Goal: Task Accomplishment & Management: Manage account settings

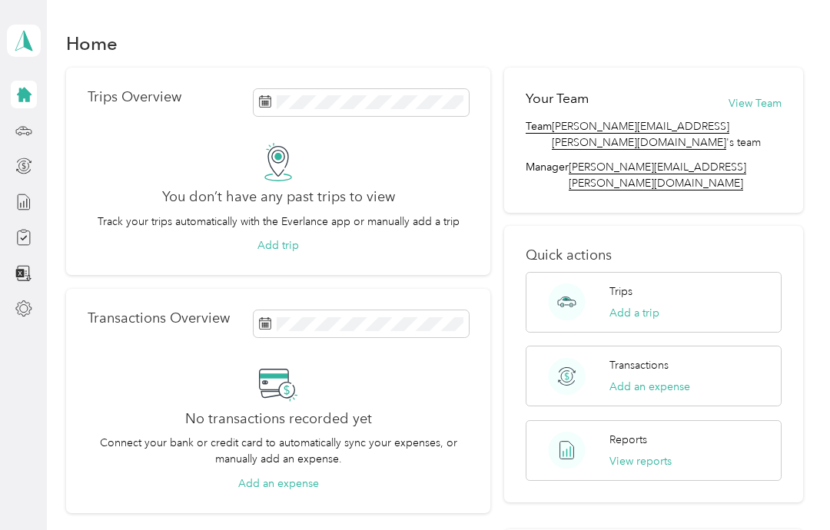
click at [632, 283] on p "Trips" at bounding box center [620, 291] width 23 height 16
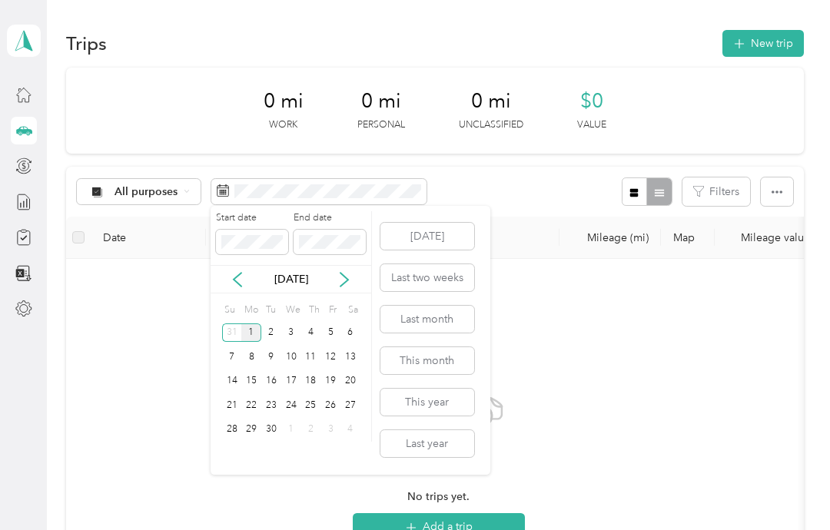
click at [260, 328] on div "1" at bounding box center [251, 332] width 20 height 19
click at [439, 246] on button "[DATE]" at bounding box center [427, 236] width 94 height 27
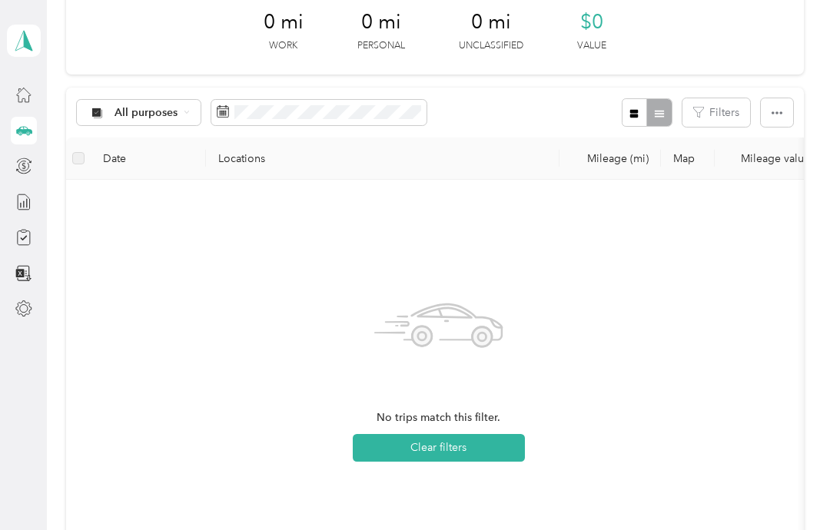
scroll to position [65, 0]
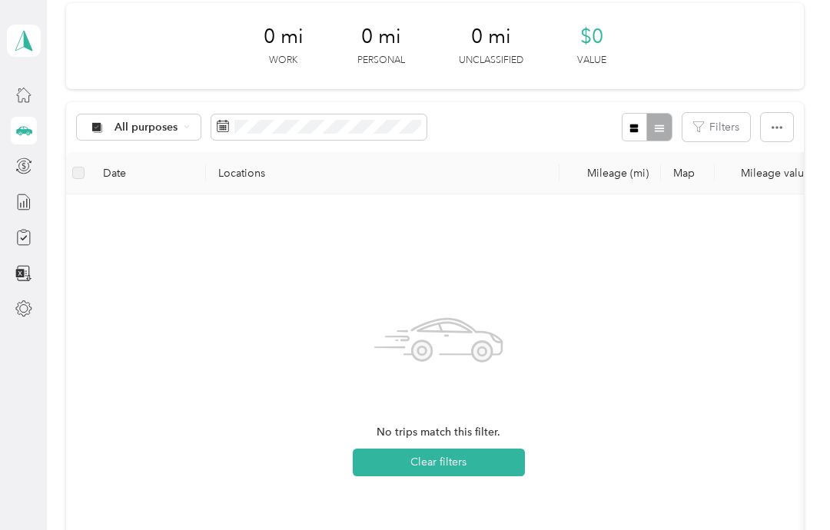
click at [743, 354] on div "No trips match this filter. Clear filters" at bounding box center [438, 390] width 720 height 366
click at [671, 132] on div at bounding box center [646, 127] width 50 height 28
click at [22, 102] on icon at bounding box center [23, 95] width 14 height 14
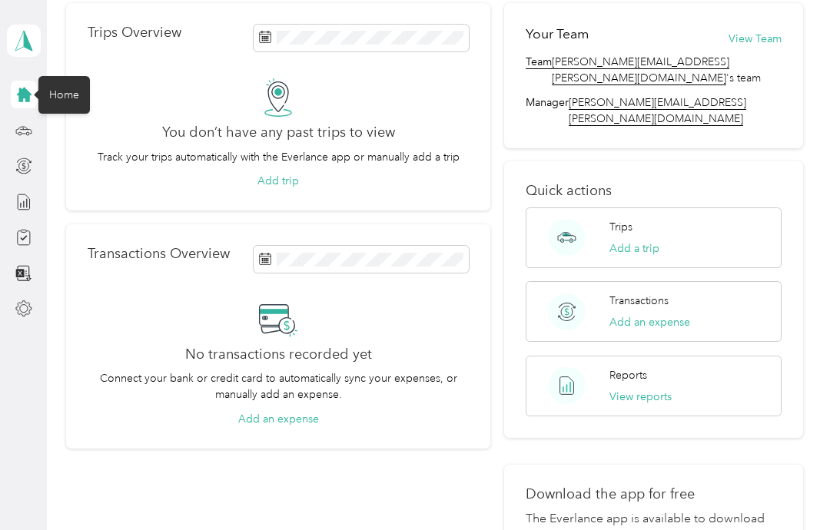
click at [654, 240] on button "Add a trip" at bounding box center [634, 248] width 50 height 16
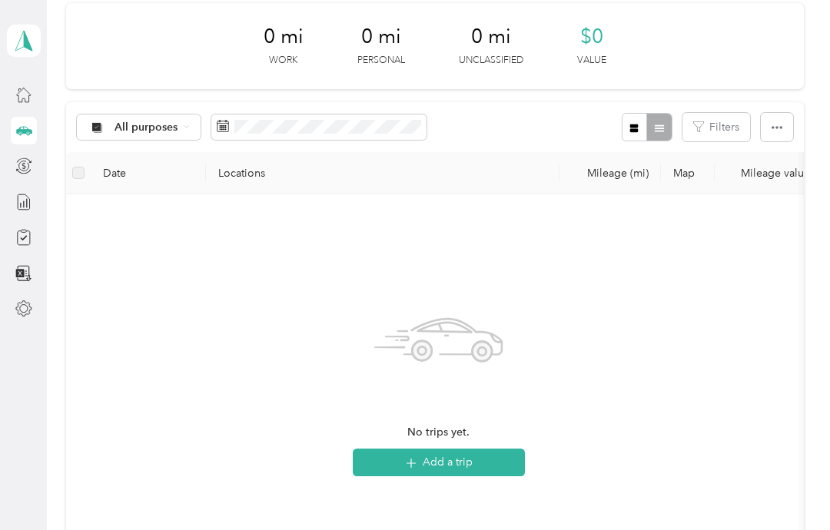
click at [457, 472] on button "Add a trip" at bounding box center [439, 463] width 172 height 28
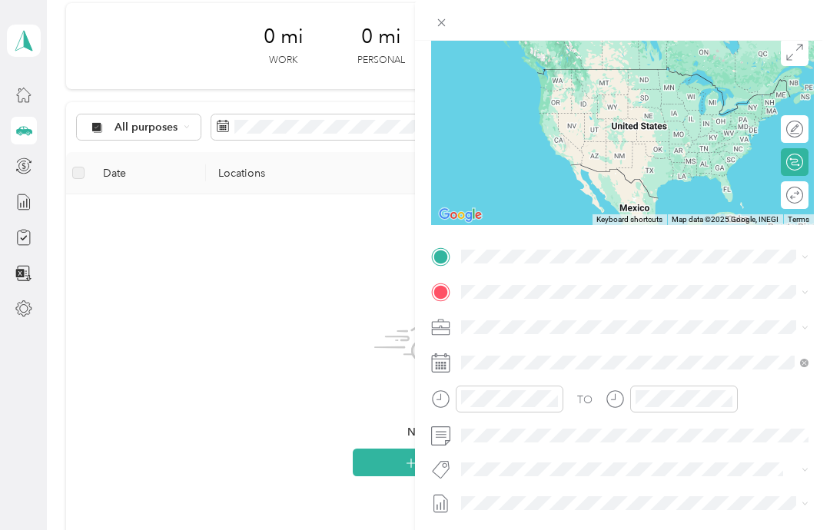
scroll to position [123, 0]
click at [449, 261] on icon at bounding box center [440, 257] width 19 height 19
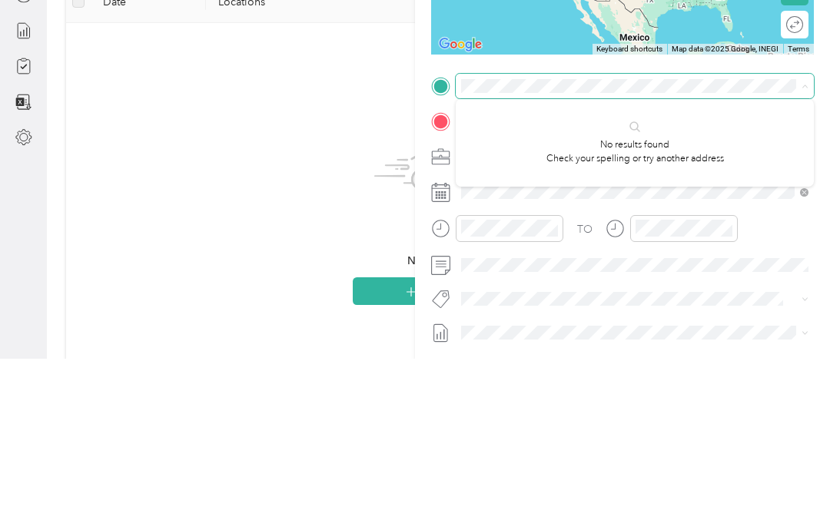
scroll to position [19, 0]
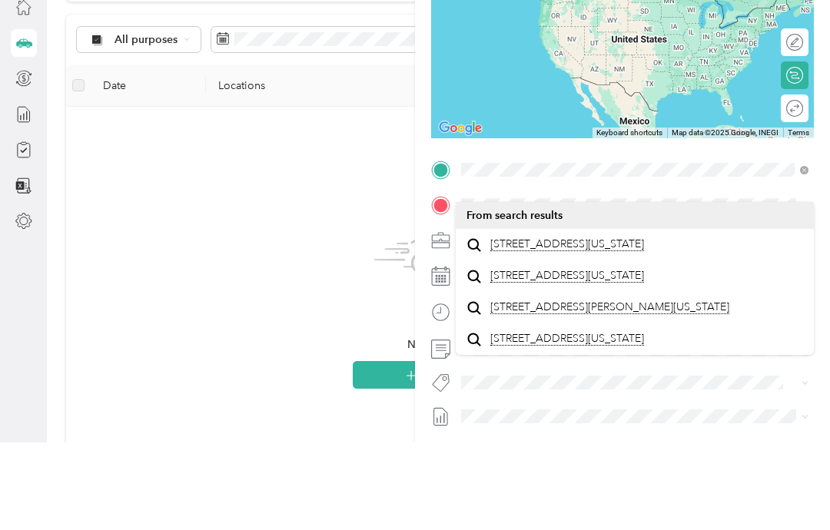
click at [601, 325] on span "[STREET_ADDRESS][US_STATE]" at bounding box center [567, 332] width 154 height 14
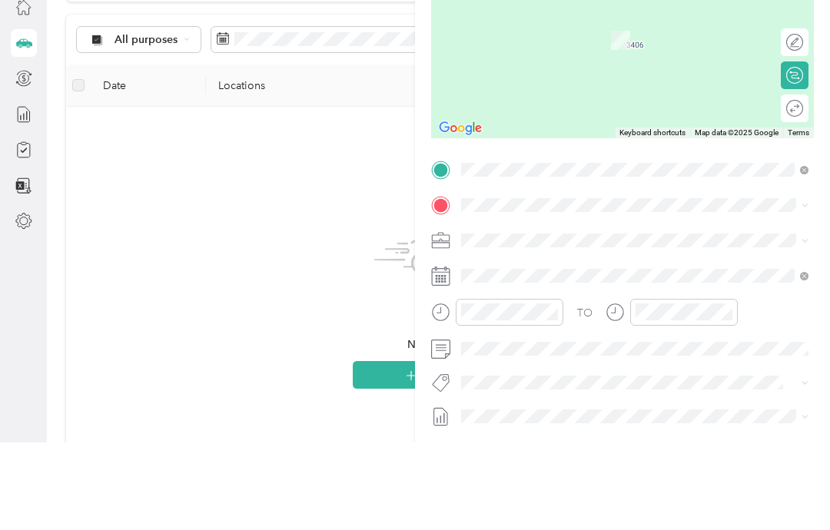
scroll to position [61, 0]
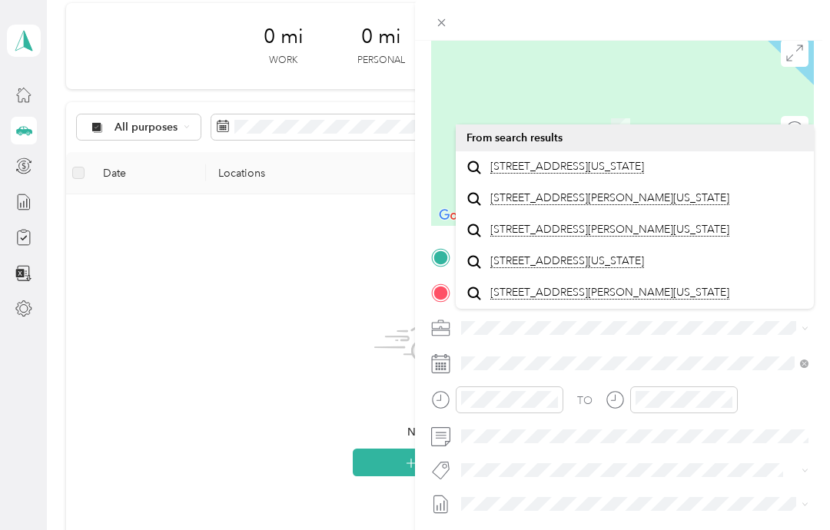
click at [578, 160] on span "[STREET_ADDRESS][US_STATE]" at bounding box center [567, 167] width 154 height 14
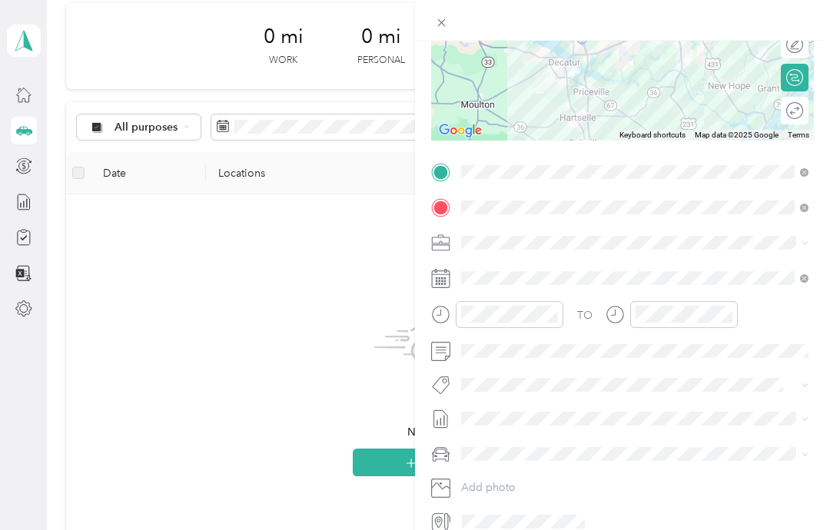
scroll to position [207, 0]
click at [392, 403] on div "New Trip Save This trip cannot be edited because it is either under review, app…" at bounding box center [415, 265] width 830 height 530
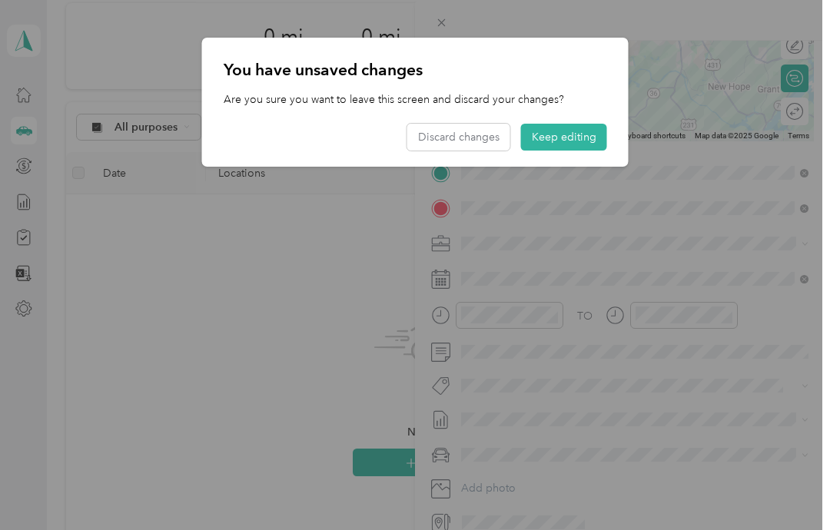
click at [564, 141] on button "Keep editing" at bounding box center [564, 137] width 86 height 27
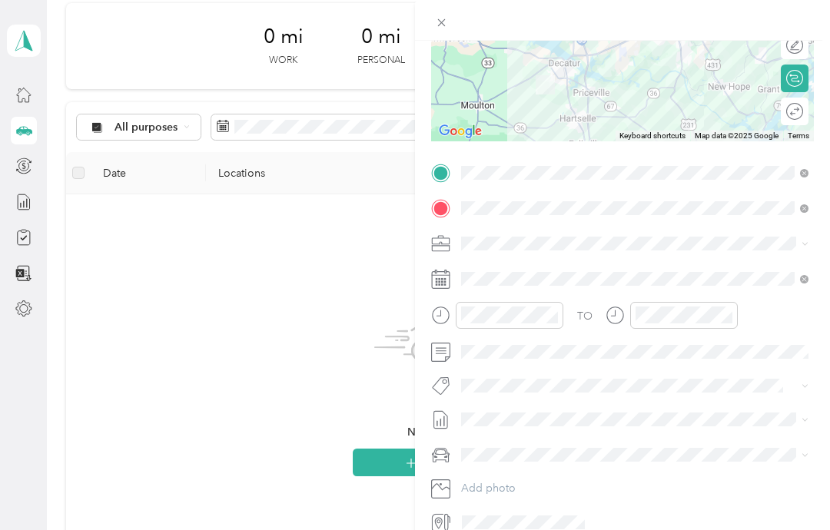
click at [28, 243] on div "New Trip Save This trip cannot be edited because it is either under review, app…" at bounding box center [415, 265] width 830 height 530
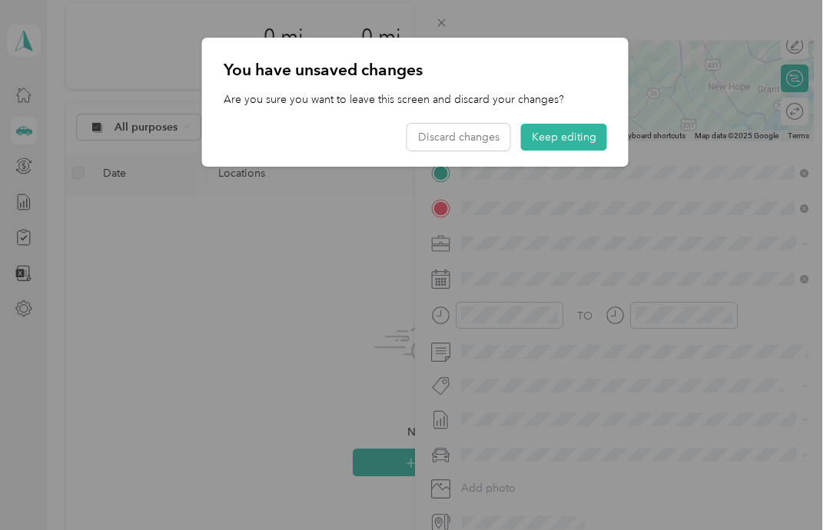
click at [578, 144] on button "Keep editing" at bounding box center [564, 137] width 86 height 27
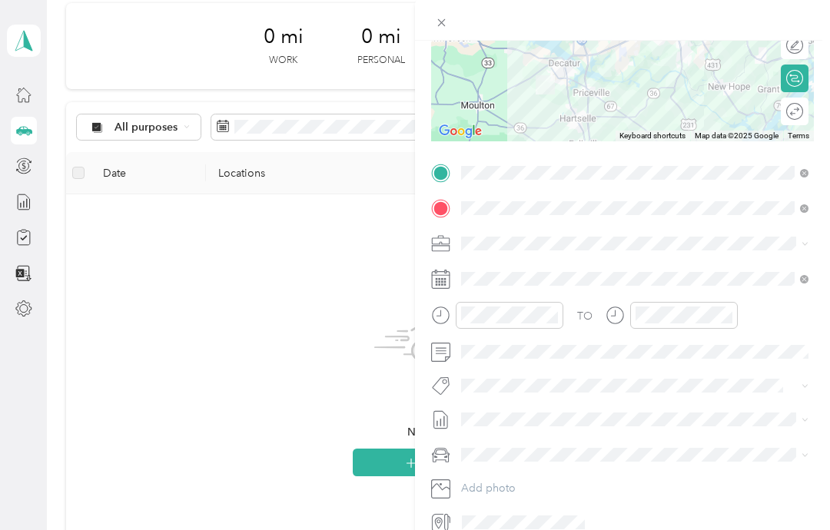
click at [31, 222] on div "New Trip Save This trip cannot be edited because it is either under review, app…" at bounding box center [415, 265] width 830 height 530
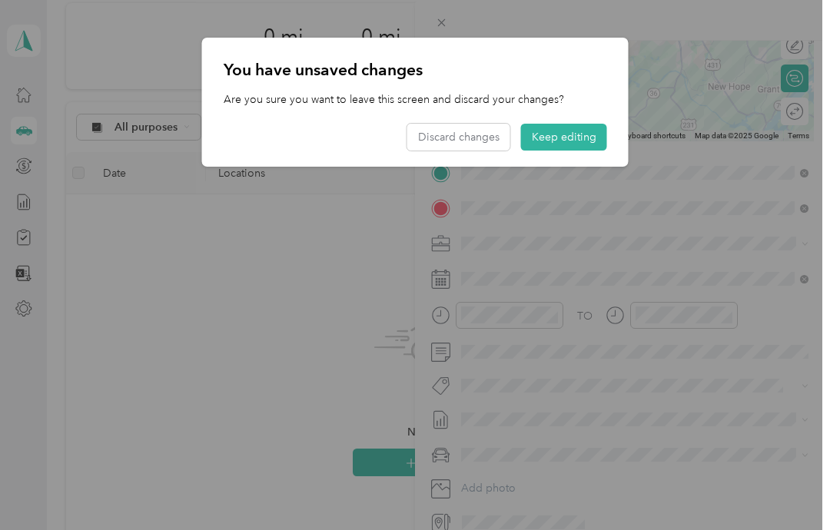
click at [37, 183] on div at bounding box center [415, 265] width 830 height 530
click at [575, 135] on button "Keep editing" at bounding box center [564, 137] width 86 height 27
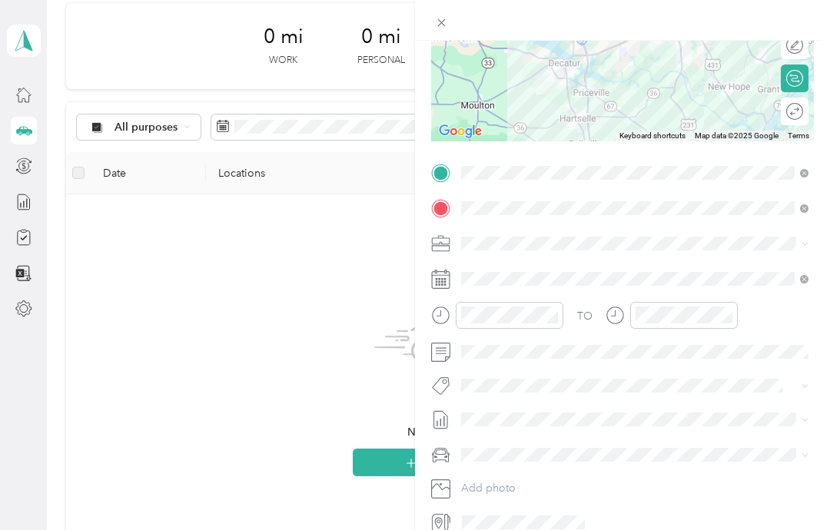
click at [33, 147] on div "New Trip Save This trip cannot be edited because it is either under review, app…" at bounding box center [415, 265] width 830 height 530
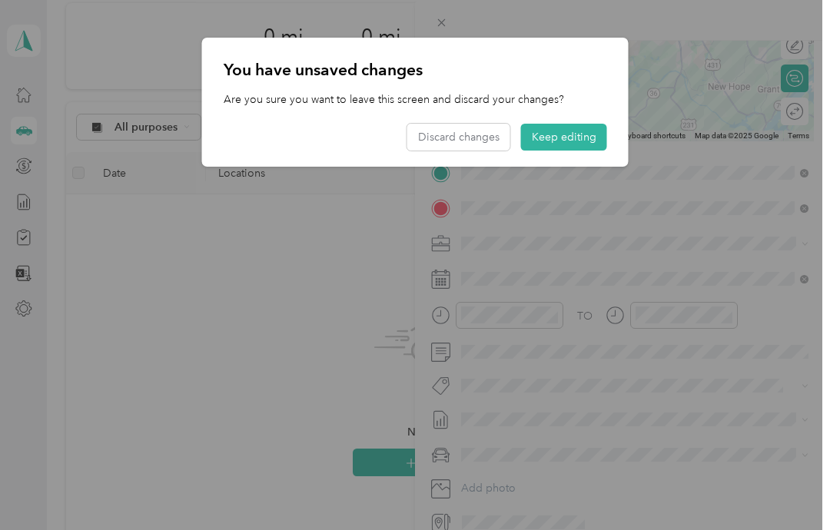
click at [575, 142] on button "Keep editing" at bounding box center [564, 137] width 86 height 27
